Goal: Find specific page/section: Find specific page/section

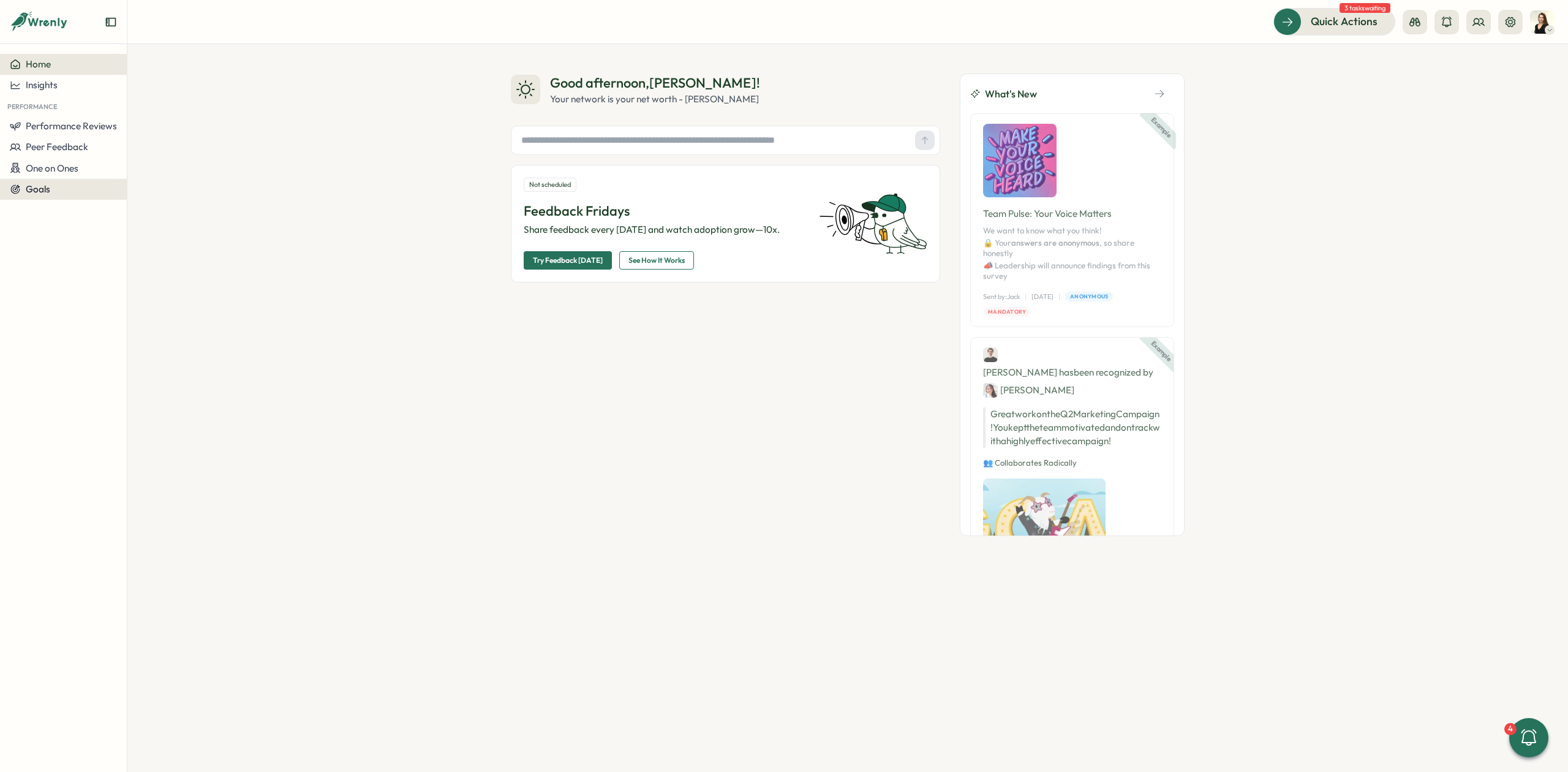
click at [61, 190] on div "Goals" at bounding box center [63, 190] width 107 height 11
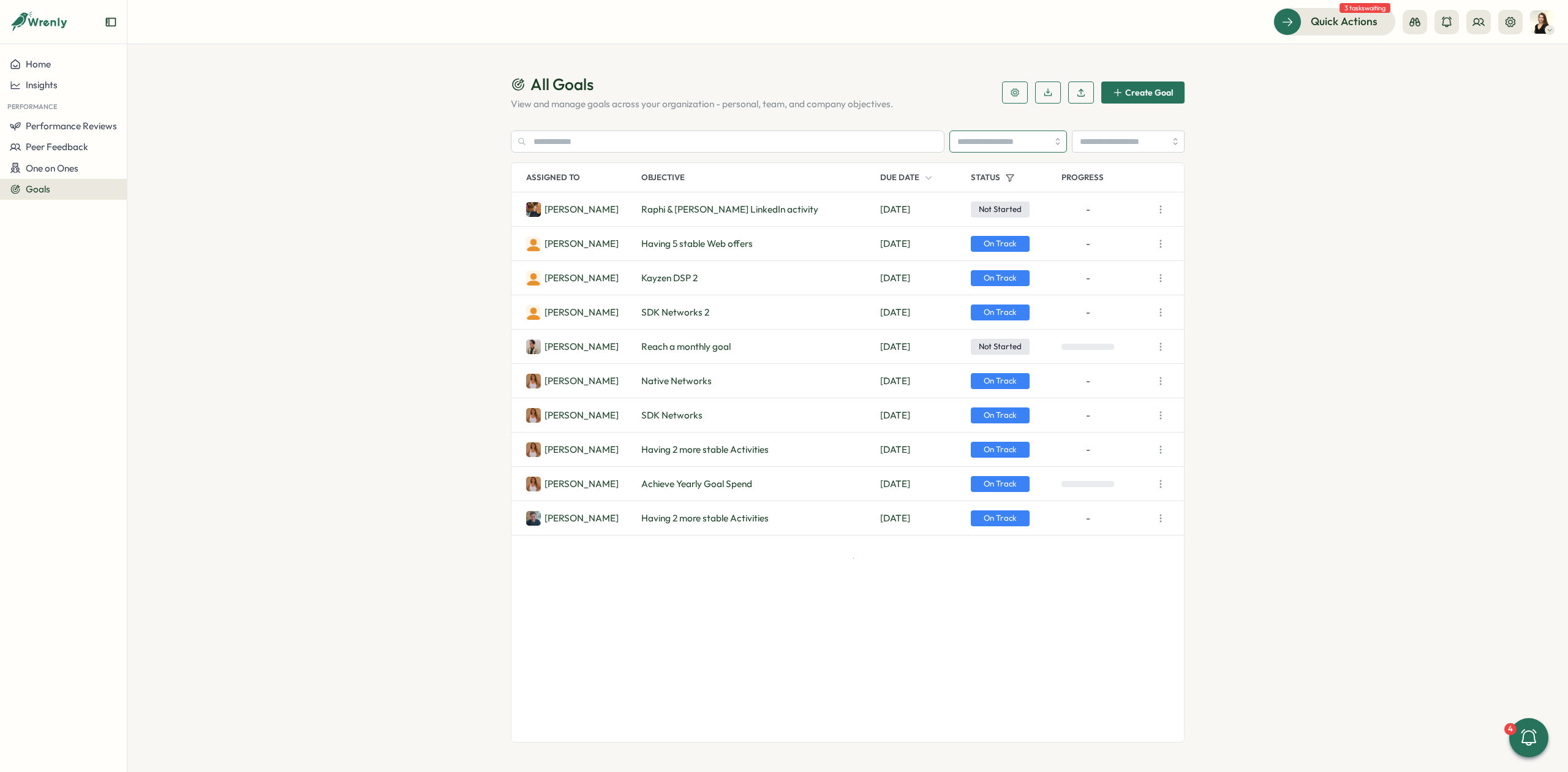
click at [983, 144] on input "search" at bounding box center [1008, 141] width 118 height 22
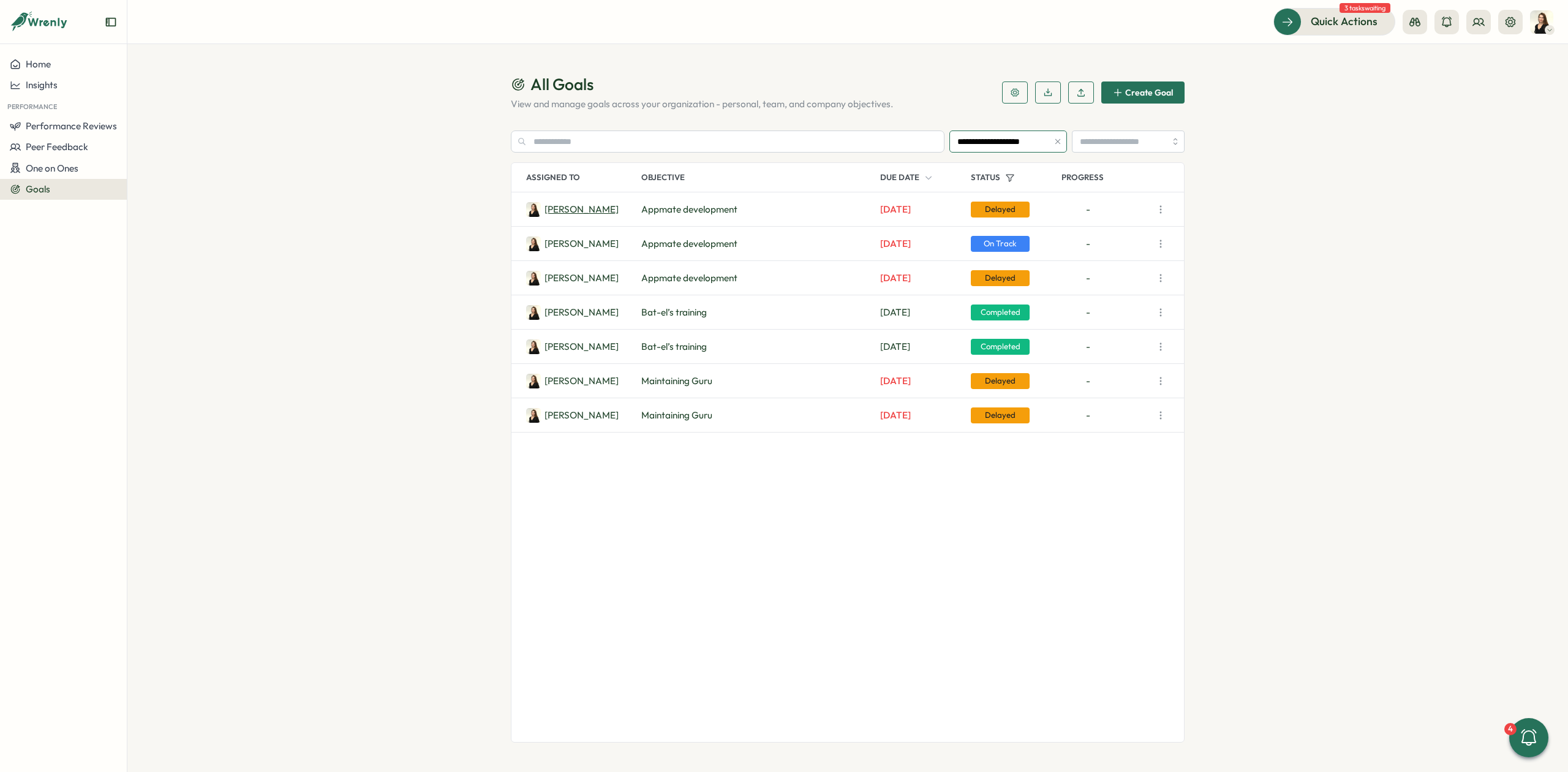
type input "**********"
click at [569, 207] on p "[PERSON_NAME]" at bounding box center [582, 209] width 74 height 14
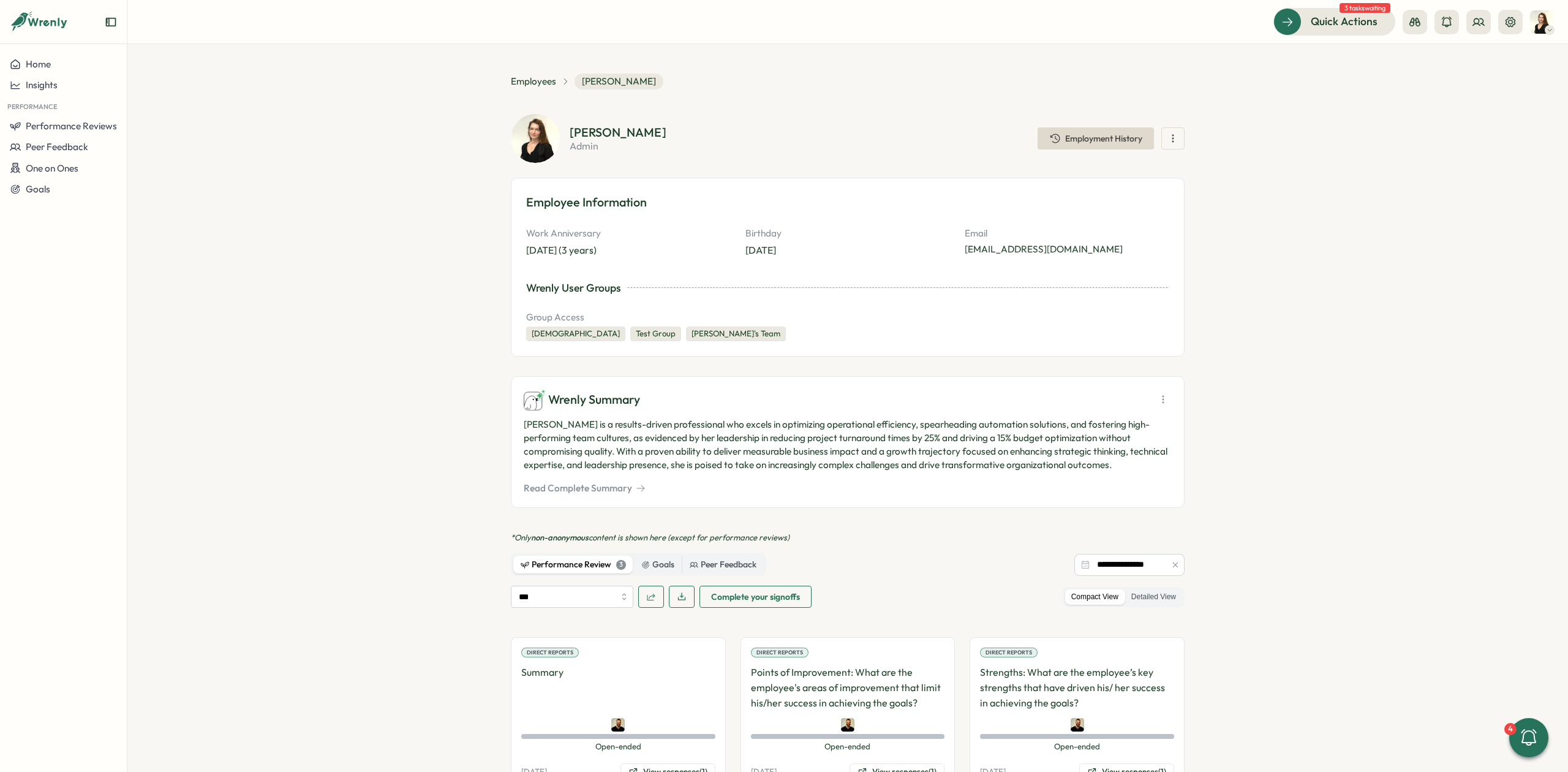
click at [1174, 141] on icon "button" at bounding box center [1173, 138] width 12 height 12
click at [1309, 148] on section "Employees [PERSON_NAME] [PERSON_NAME] admin Employment History Create a goal Vi…" at bounding box center [848, 408] width 1441 height 728
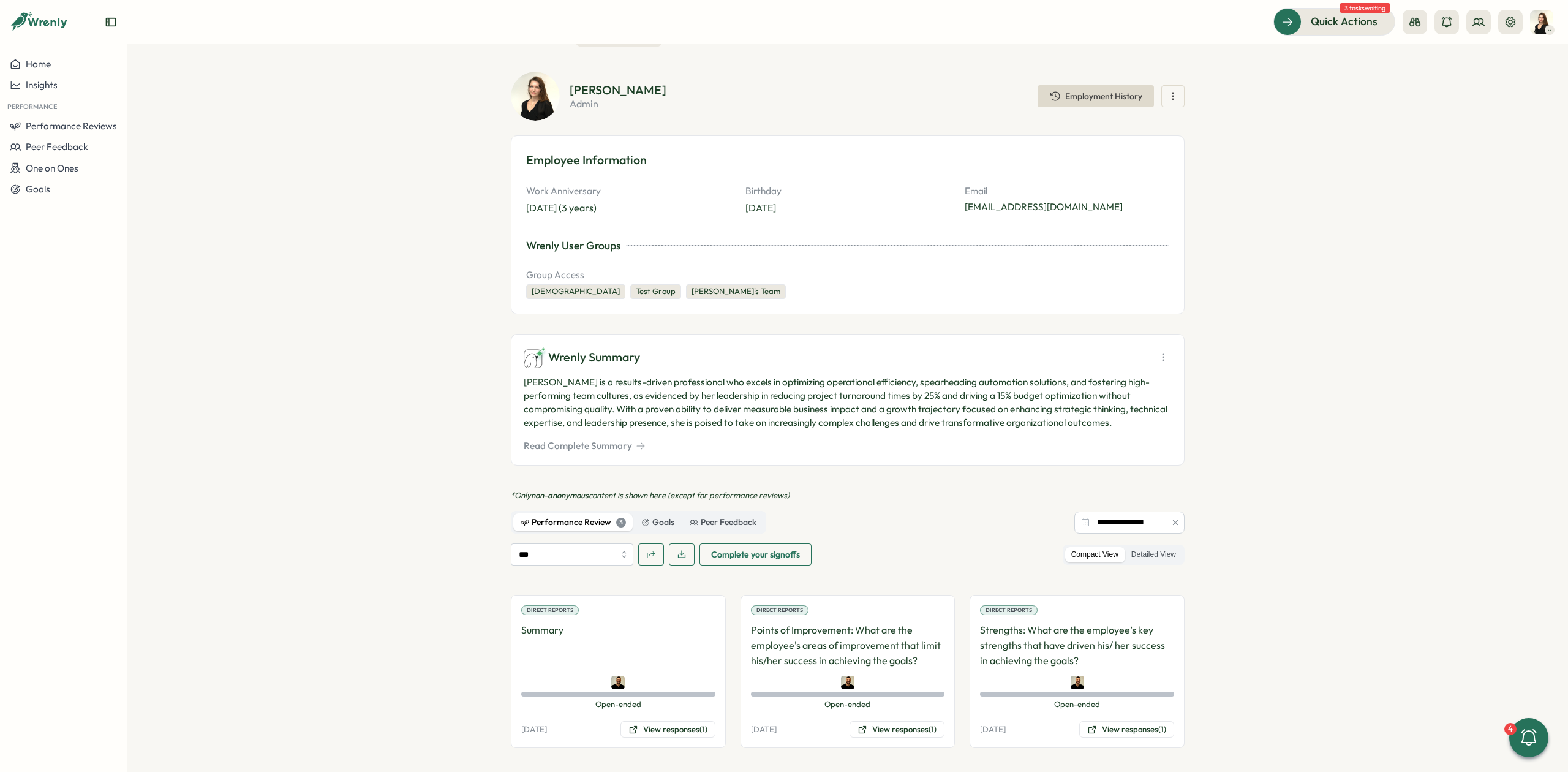
scroll to position [120, 0]
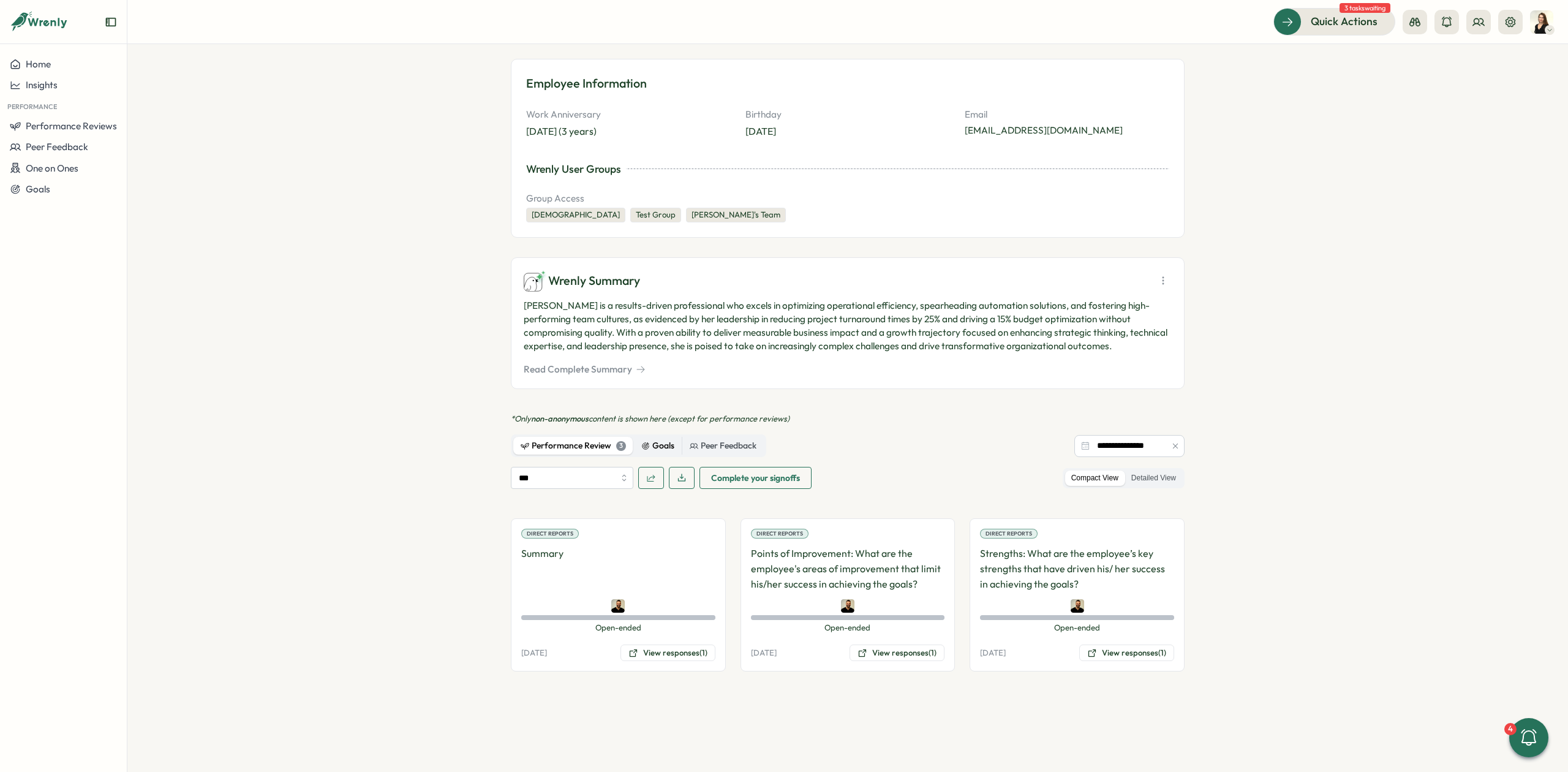
click at [669, 442] on div "Goals" at bounding box center [657, 446] width 33 height 14
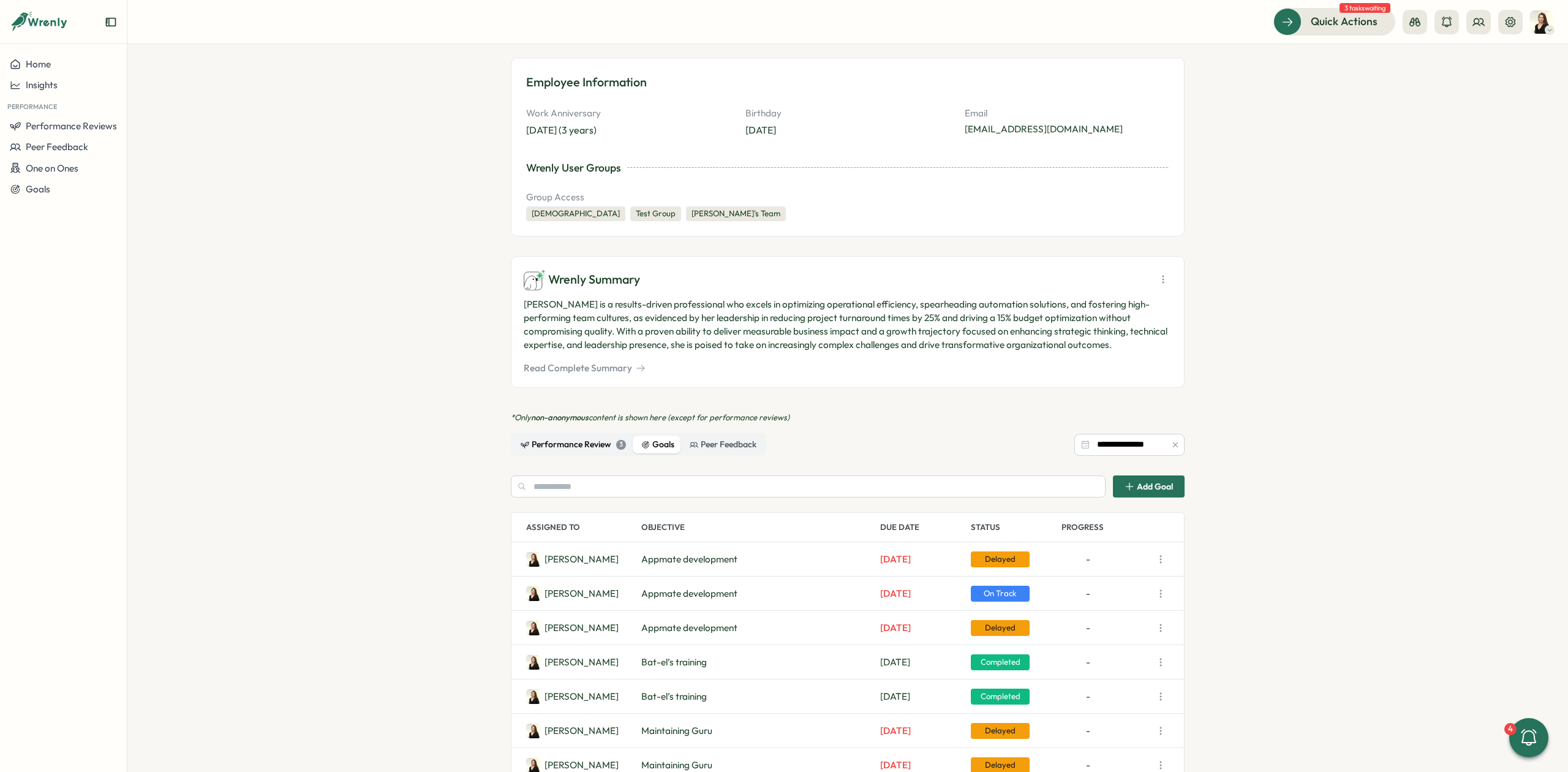
click at [599, 444] on div "Performance Review 3" at bounding box center [573, 444] width 106 height 14
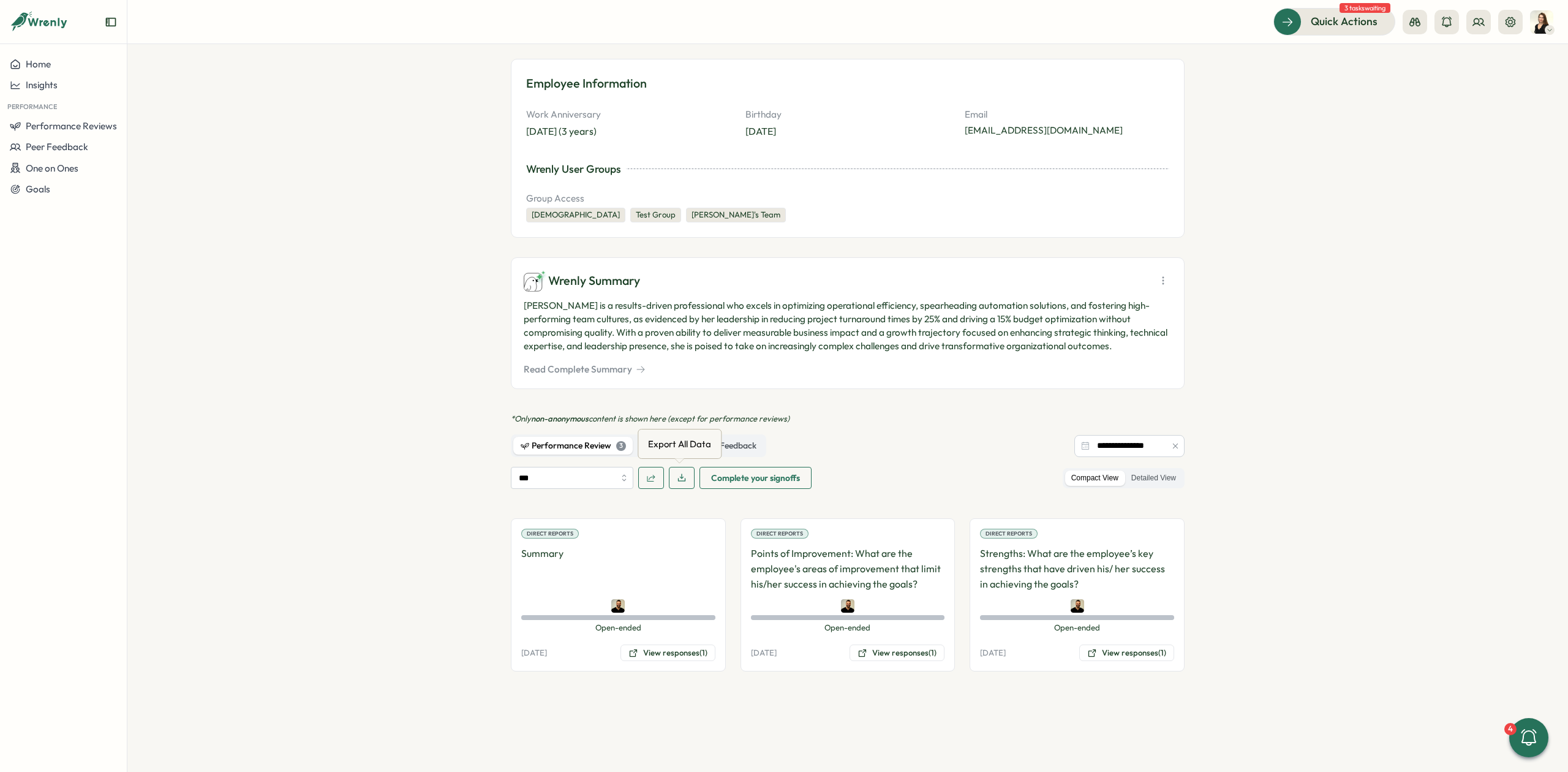
click at [677, 483] on icon "button" at bounding box center [682, 478] width 10 height 10
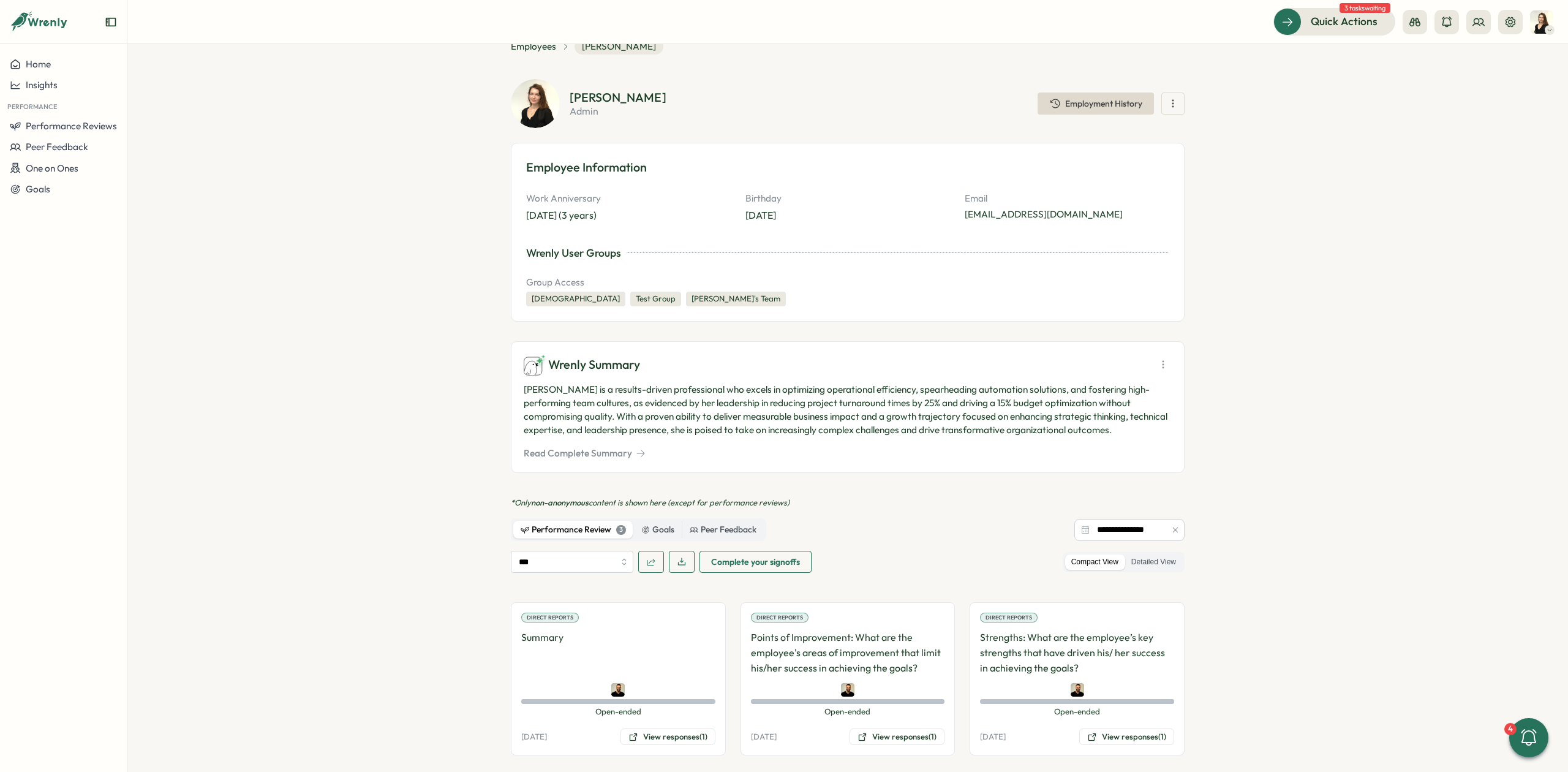
scroll to position [0, 0]
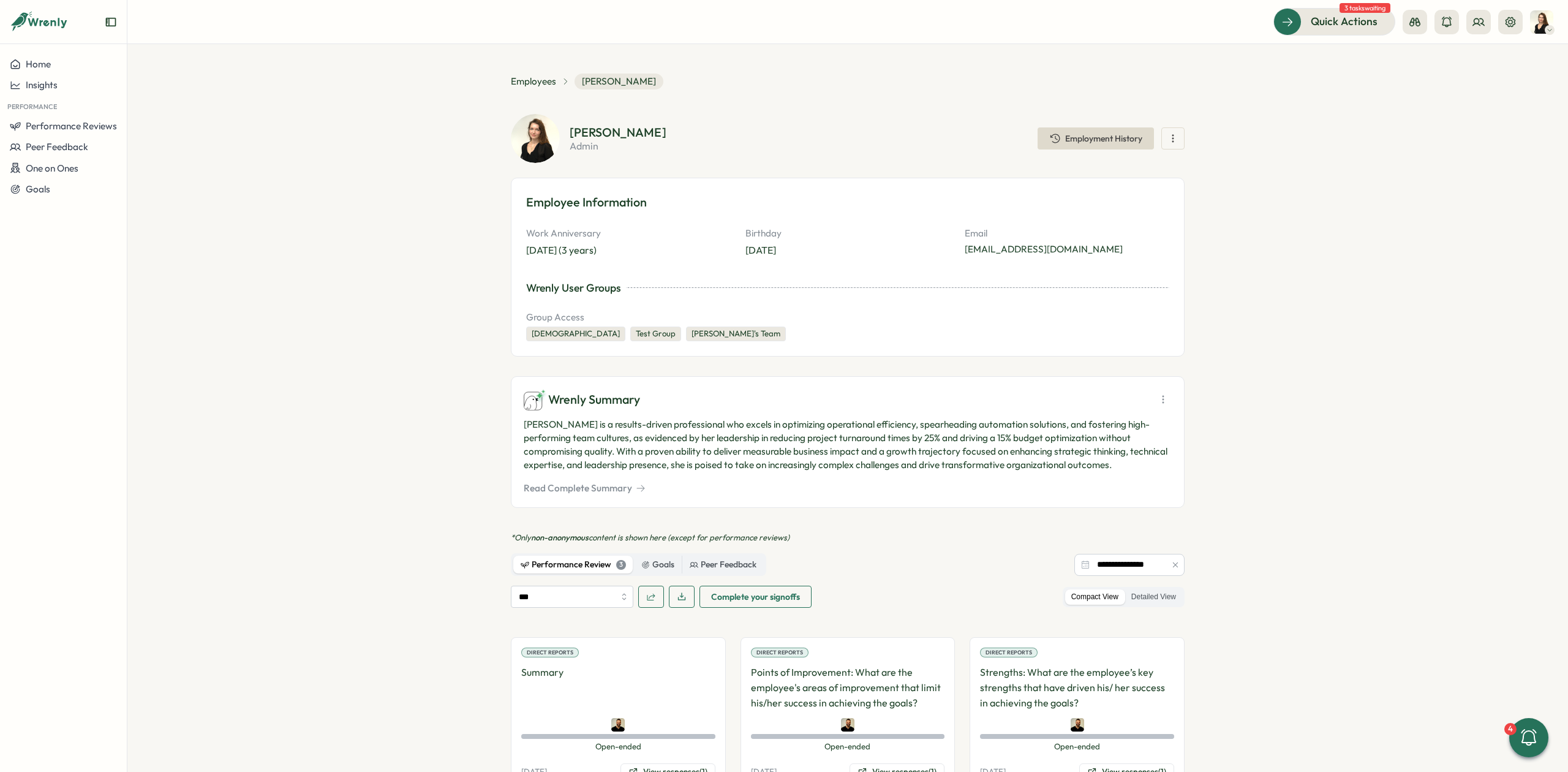
click at [1167, 131] on span "button" at bounding box center [1173, 139] width 12 height 21
click at [1301, 106] on section "Employees [PERSON_NAME] [PERSON_NAME] admin Employment History Employee Informa…" at bounding box center [848, 408] width 1441 height 728
